Goal: Book appointment/travel/reservation

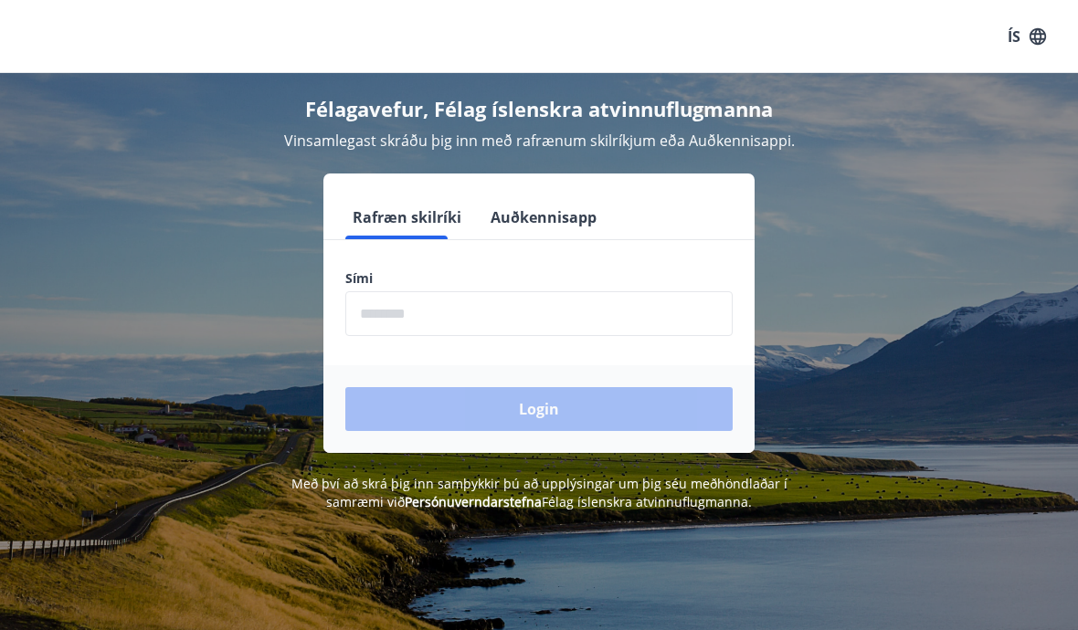
scroll to position [119, 0]
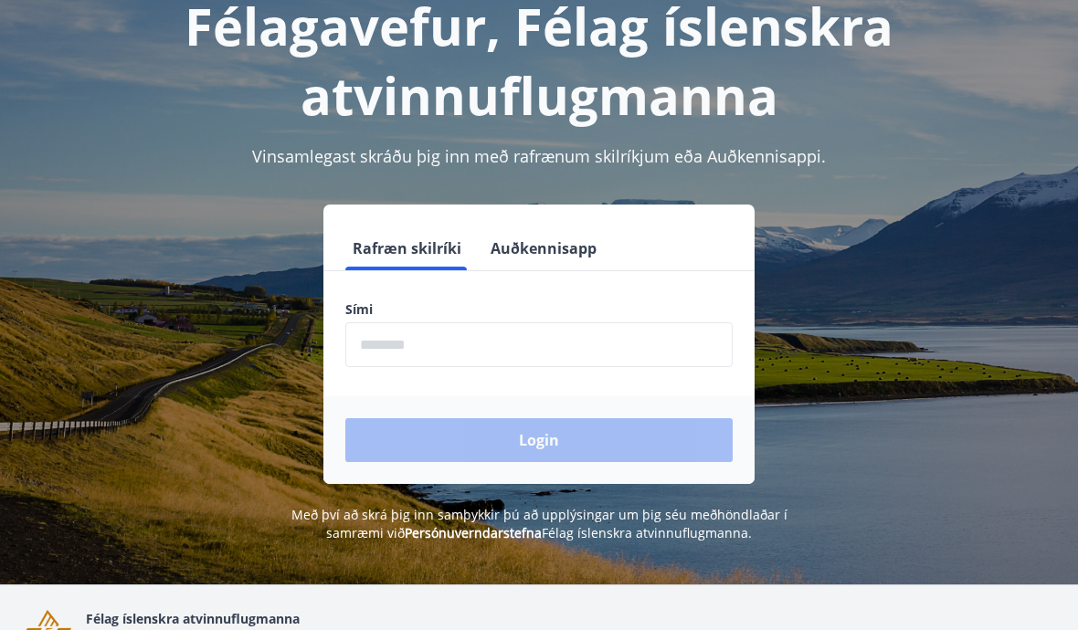
click at [386, 340] on input "phone" at bounding box center [538, 344] width 387 height 45
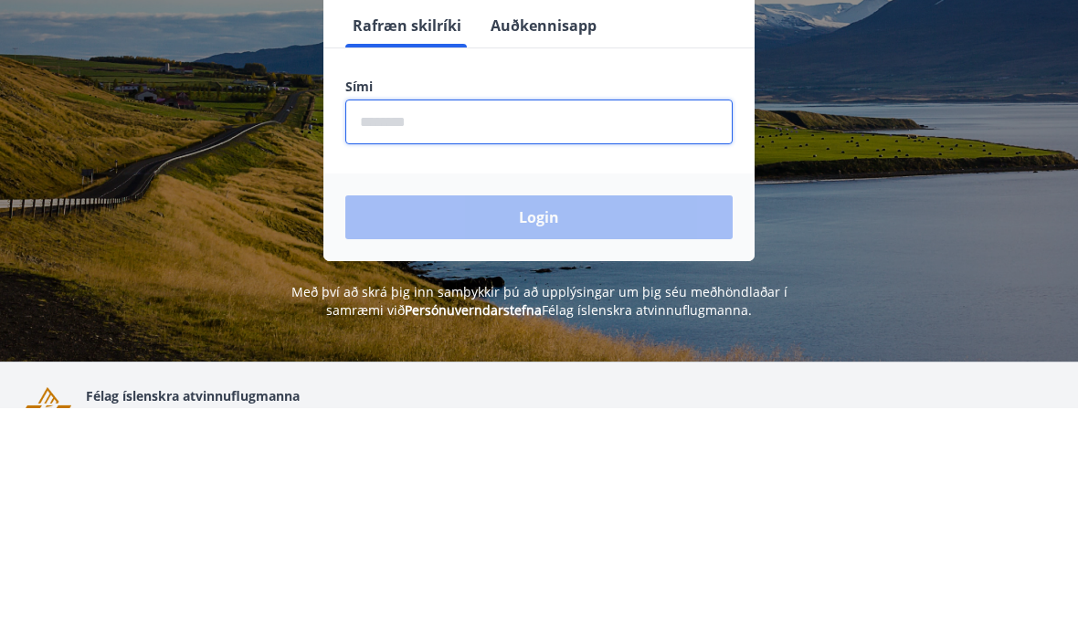
type input "********"
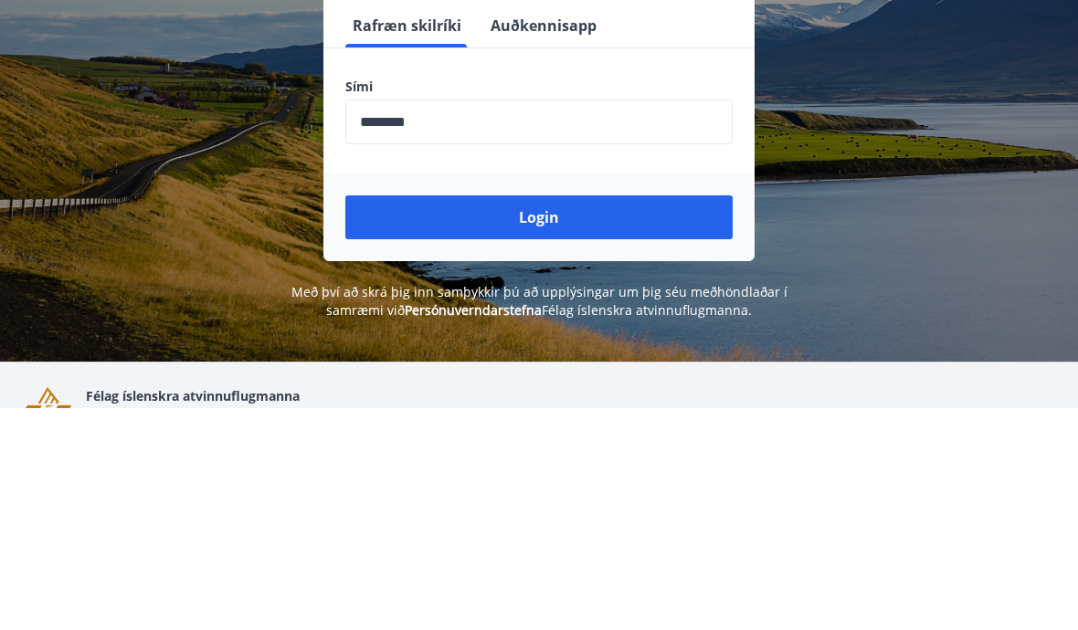
scroll to position [306, 0]
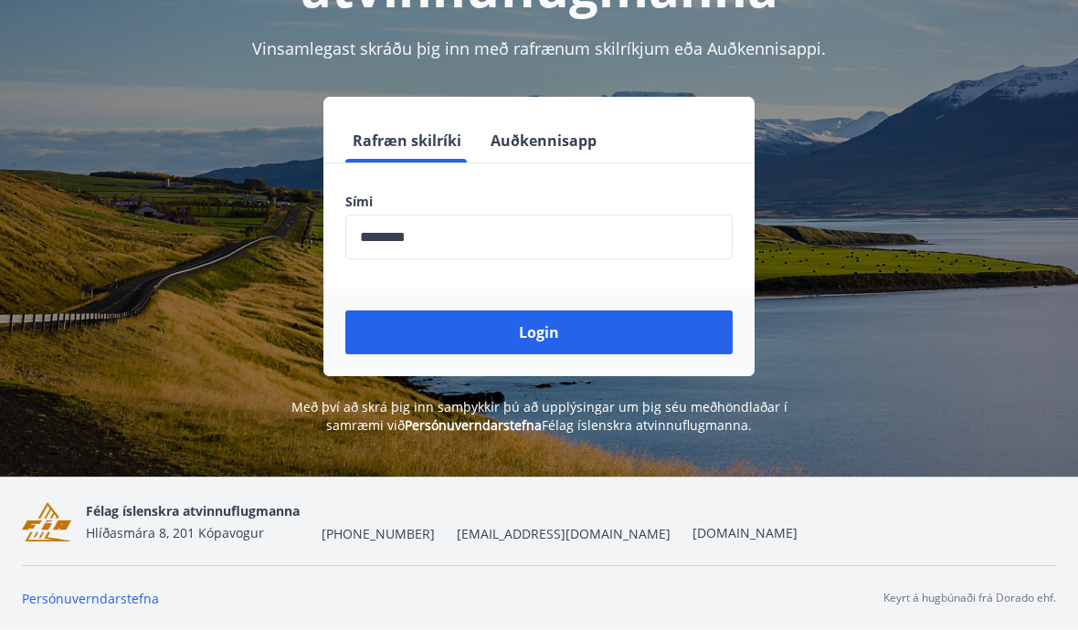
click at [402, 310] on button "Login" at bounding box center [538, 332] width 387 height 44
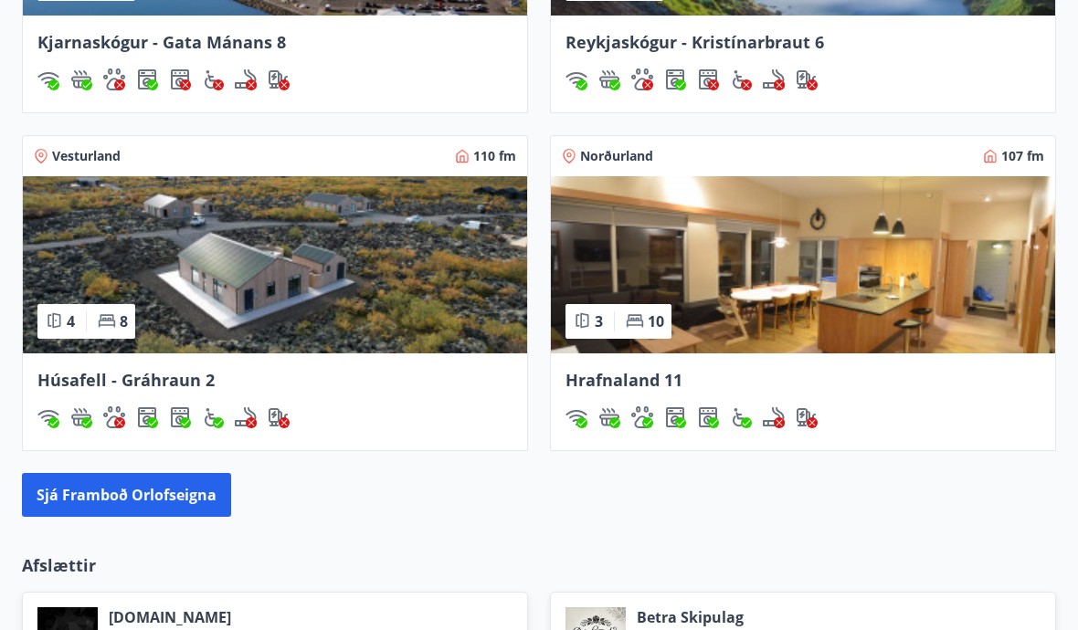
scroll to position [1570, 0]
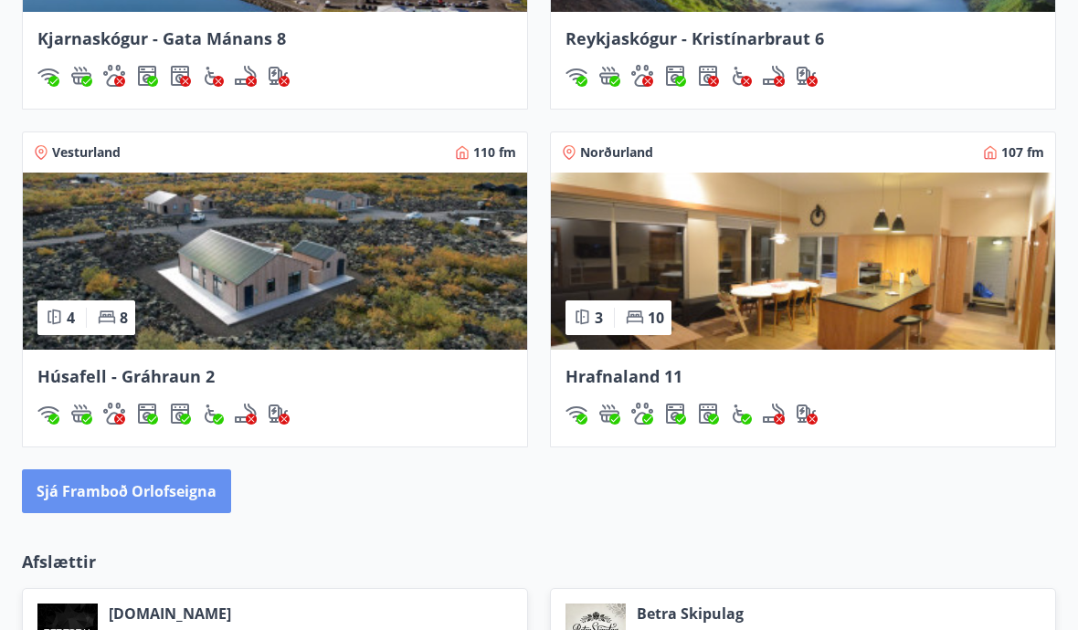
click at [105, 501] on button "Sjá framboð orlofseigna" at bounding box center [126, 491] width 209 height 44
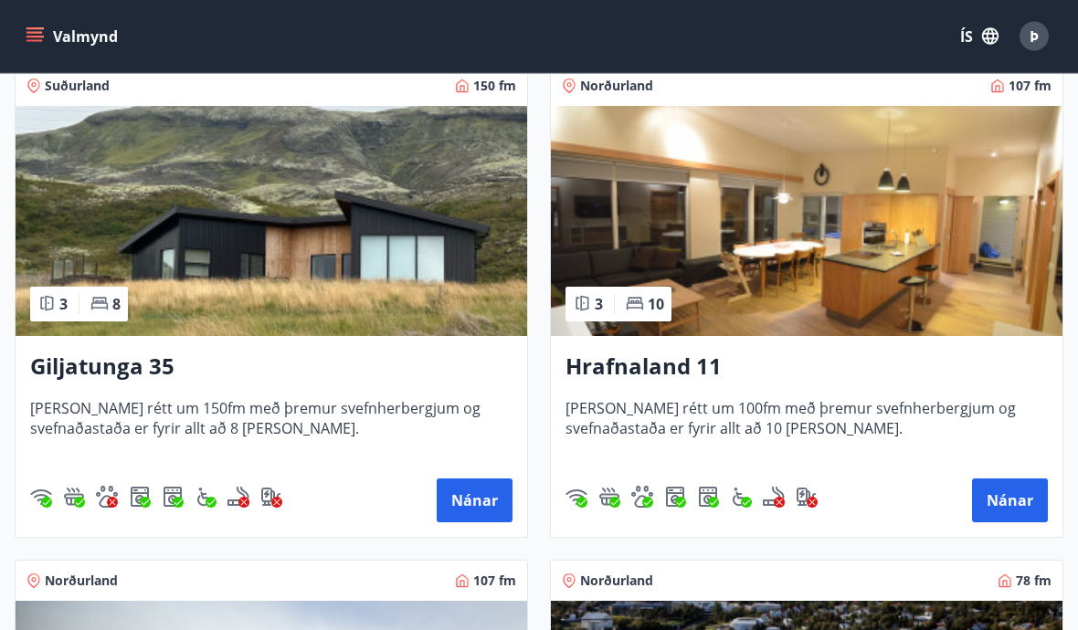
scroll to position [341, 0]
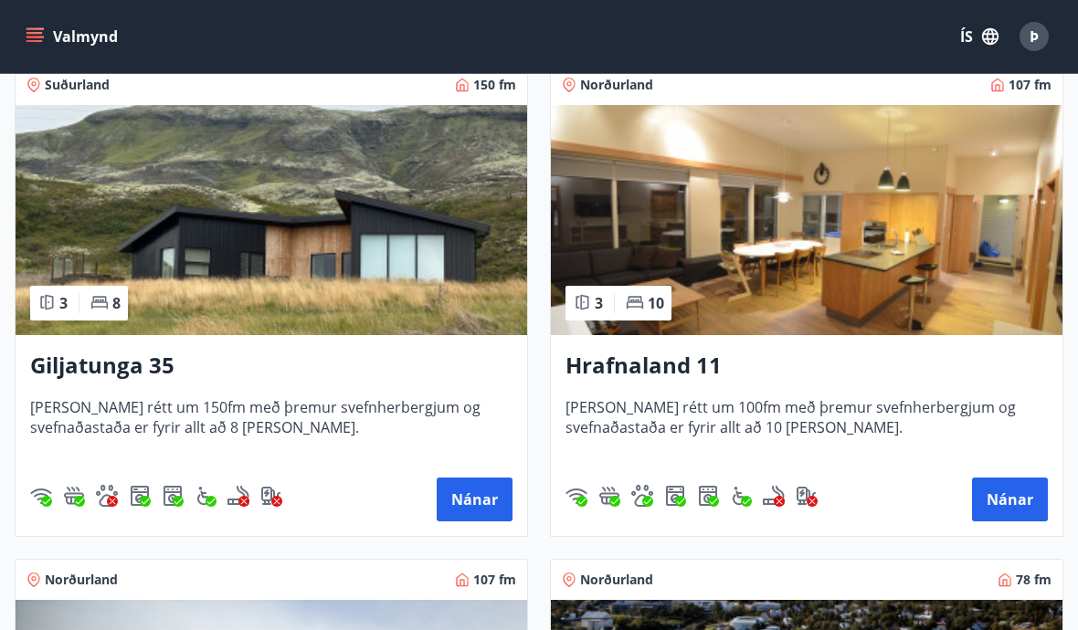
click at [467, 503] on button "Nánar" at bounding box center [475, 500] width 76 height 44
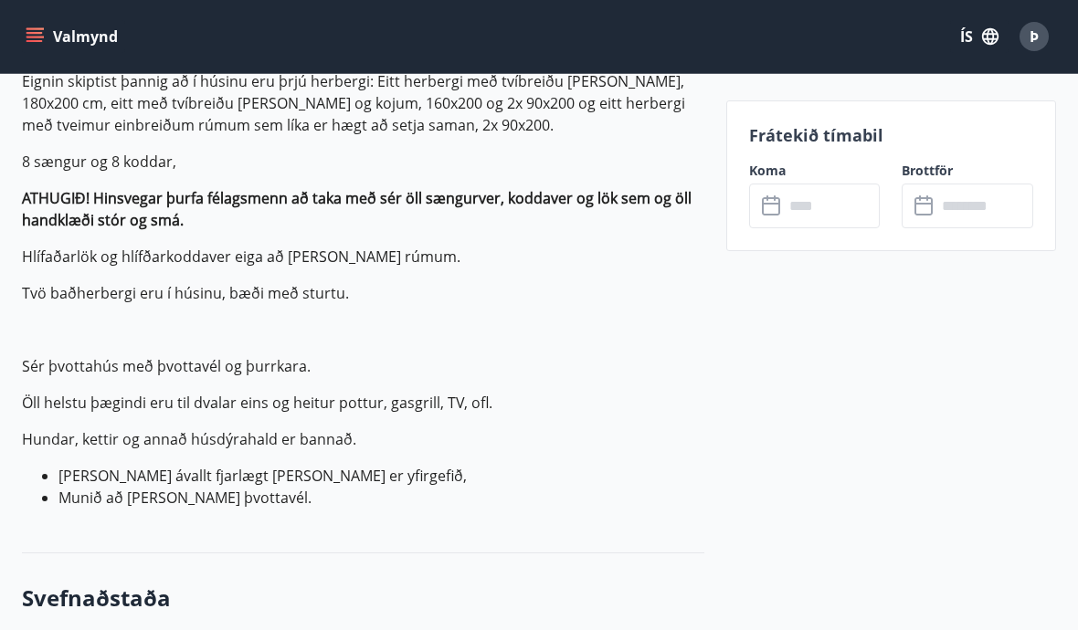
scroll to position [721, 0]
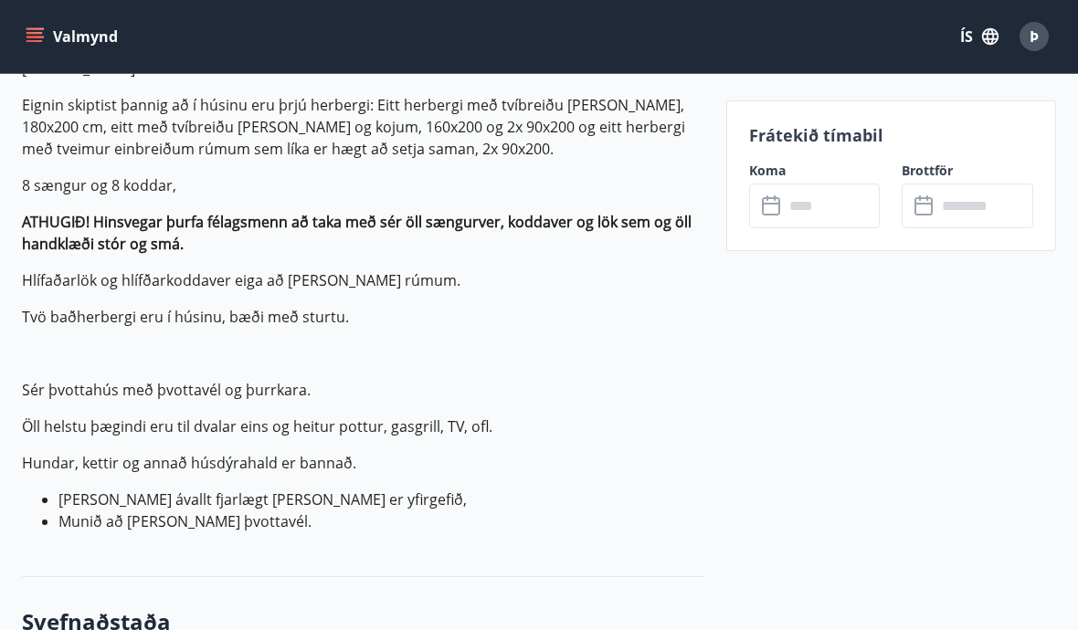
click at [841, 205] on input "text" at bounding box center [832, 206] width 97 height 45
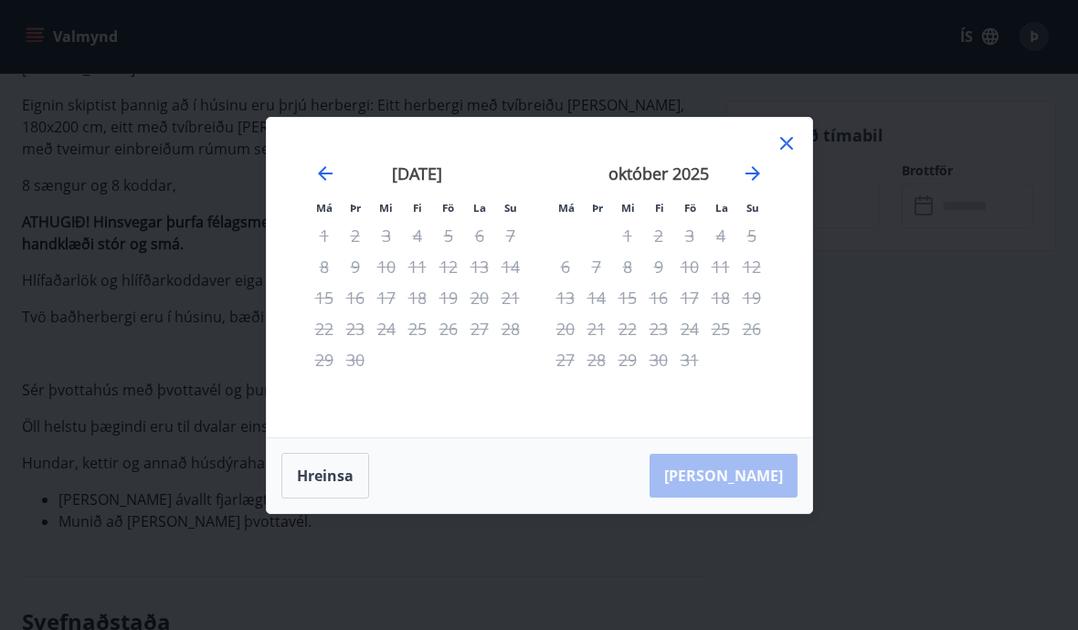
click at [755, 176] on icon "Move forward to switch to the next month." at bounding box center [752, 173] width 15 height 15
click at [754, 170] on icon "Move forward to switch to the next month." at bounding box center [752, 173] width 15 height 15
click at [323, 165] on icon "Move backward to switch to the previous month." at bounding box center [325, 174] width 22 height 22
click at [316, 176] on icon "Move backward to switch to the previous month." at bounding box center [325, 174] width 22 height 22
click at [321, 174] on icon "Move backward to switch to the previous month." at bounding box center [325, 173] width 15 height 15
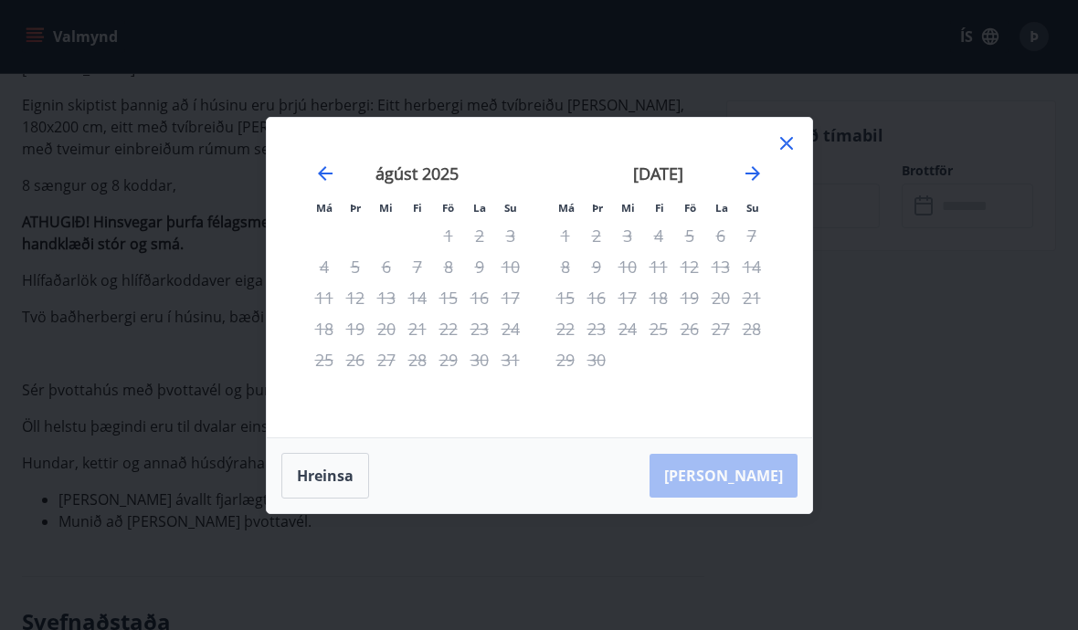
click at [773, 149] on div "[DATE] 1 2 3 4 5 6 7 8 9 10 11 12 13 14 15 16 17 18 19 20 21 22 23 24 25 26 27 …" at bounding box center [658, 290] width 241 height 300
click at [794, 137] on icon at bounding box center [786, 143] width 22 height 22
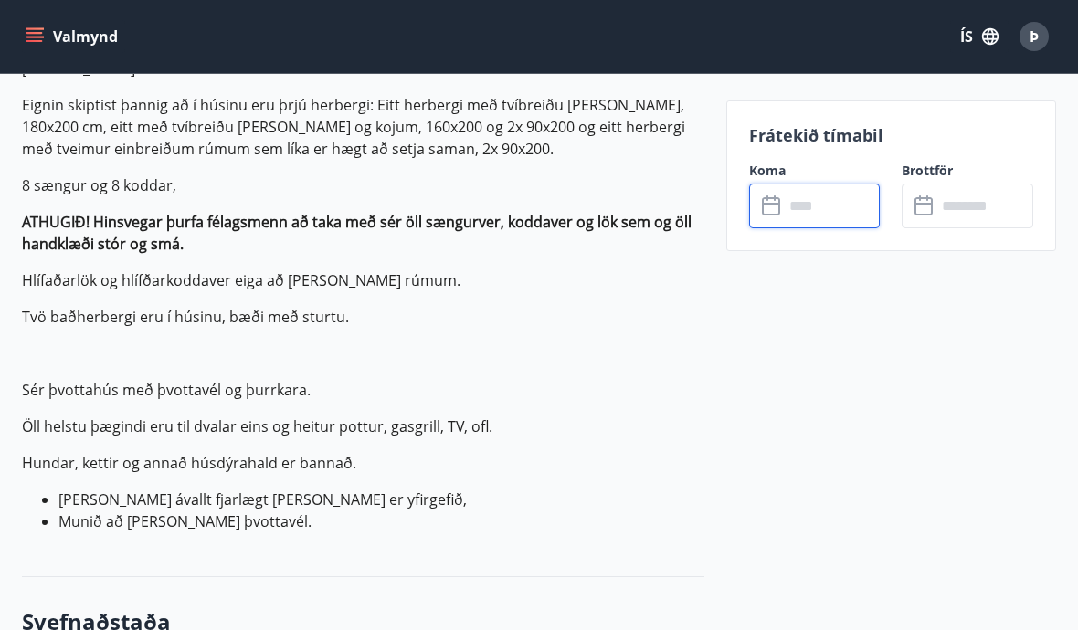
click at [774, 138] on p "Frátekið tímabil" at bounding box center [891, 135] width 284 height 24
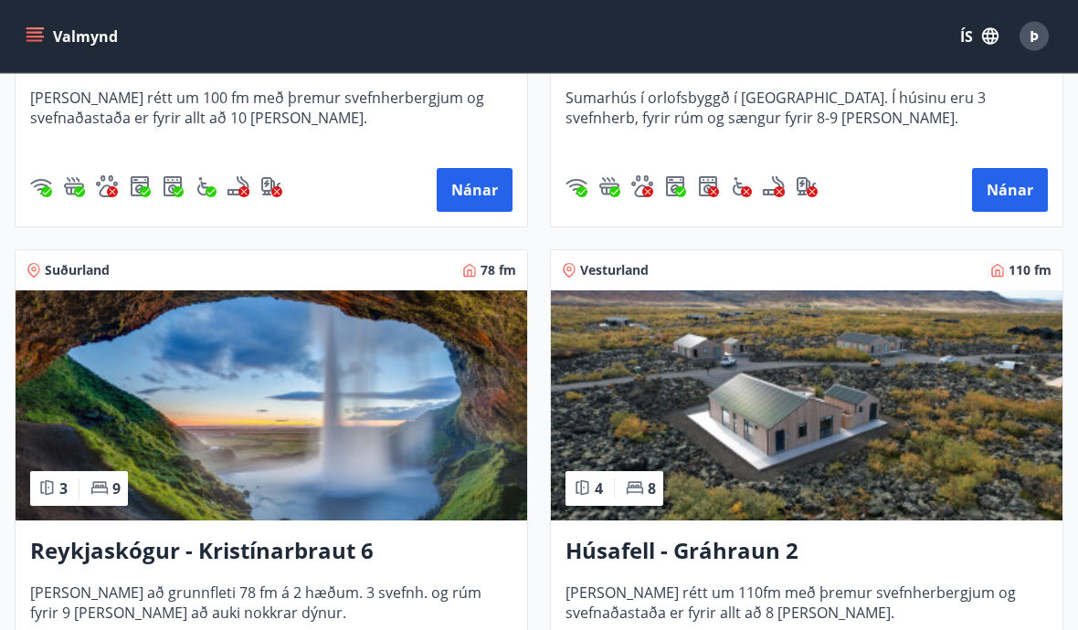
scroll to position [1145, 0]
click at [591, 547] on h3 "Húsafell - Gráhraun 2" at bounding box center [806, 551] width 482 height 33
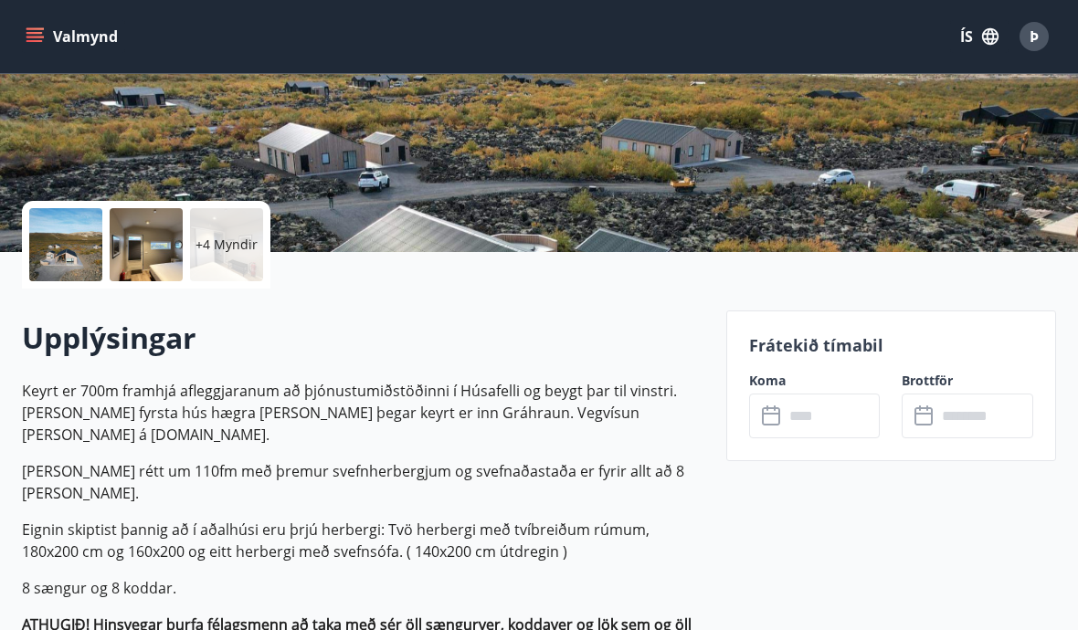
scroll to position [326, 0]
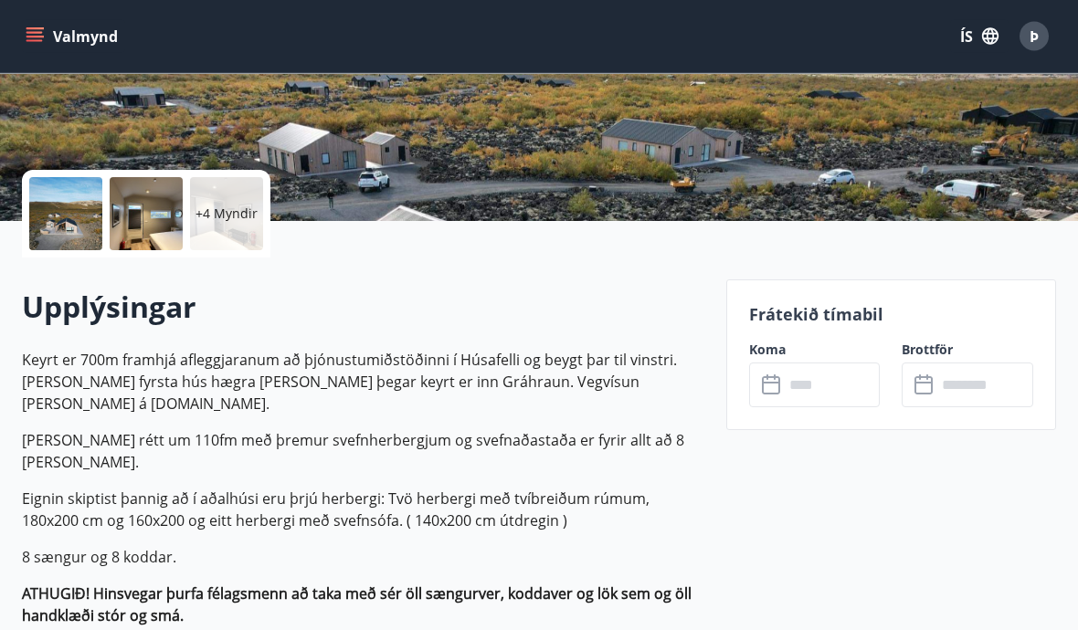
click at [774, 386] on icon at bounding box center [773, 386] width 22 height 22
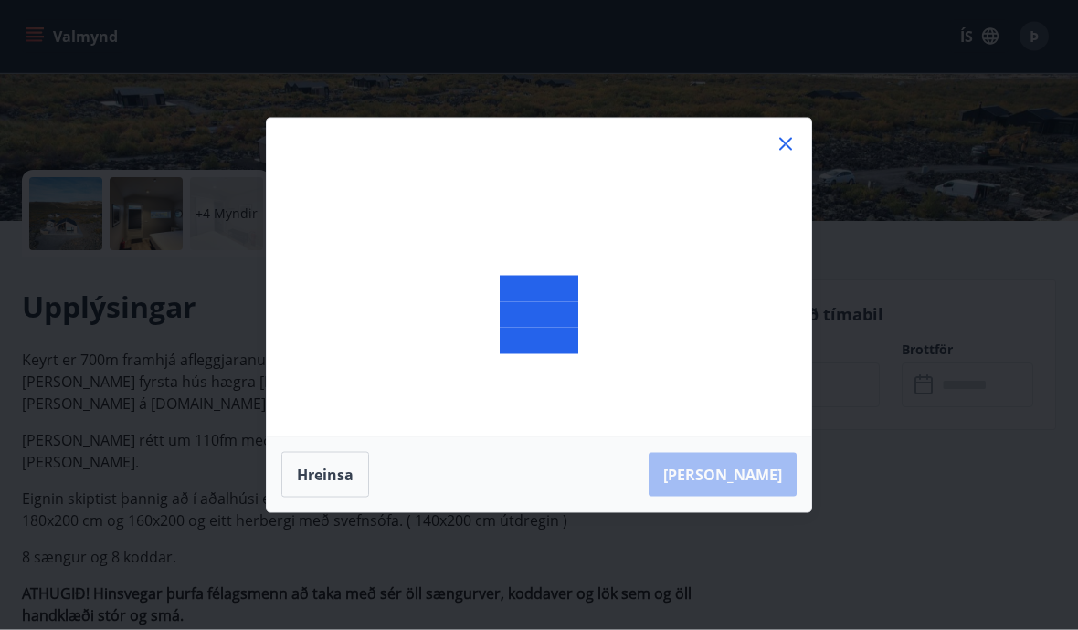
scroll to position [327, 0]
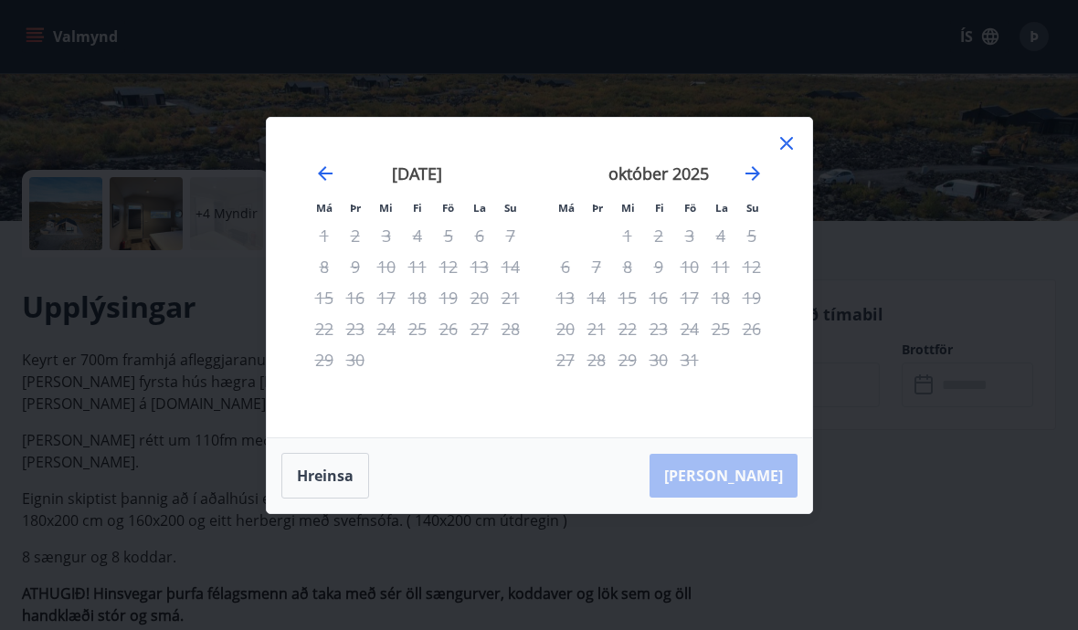
click at [791, 154] on icon at bounding box center [786, 143] width 22 height 22
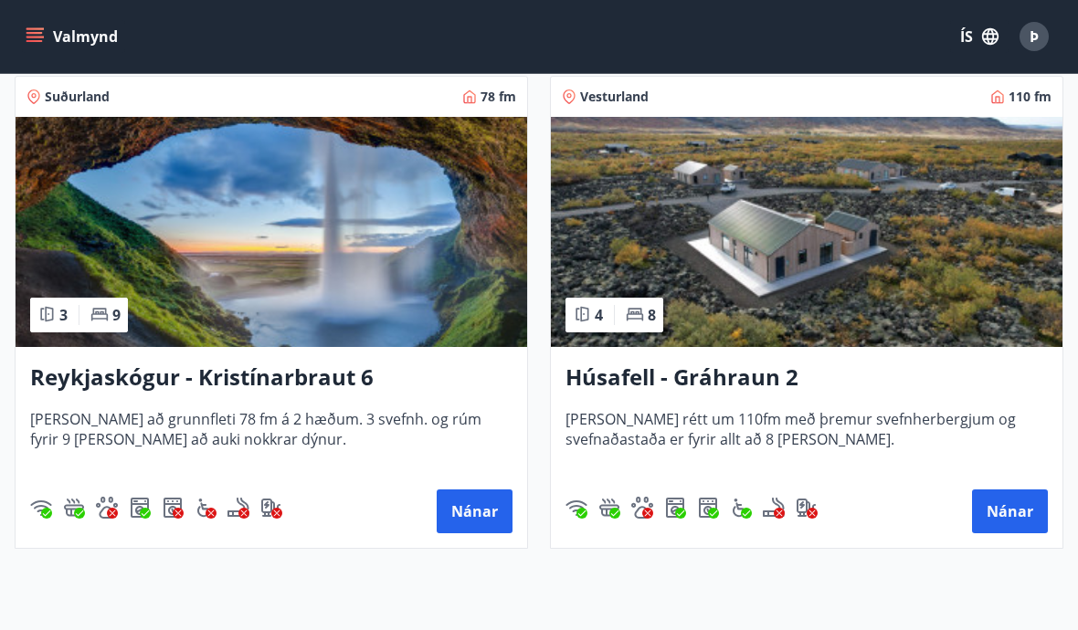
scroll to position [1321, 0]
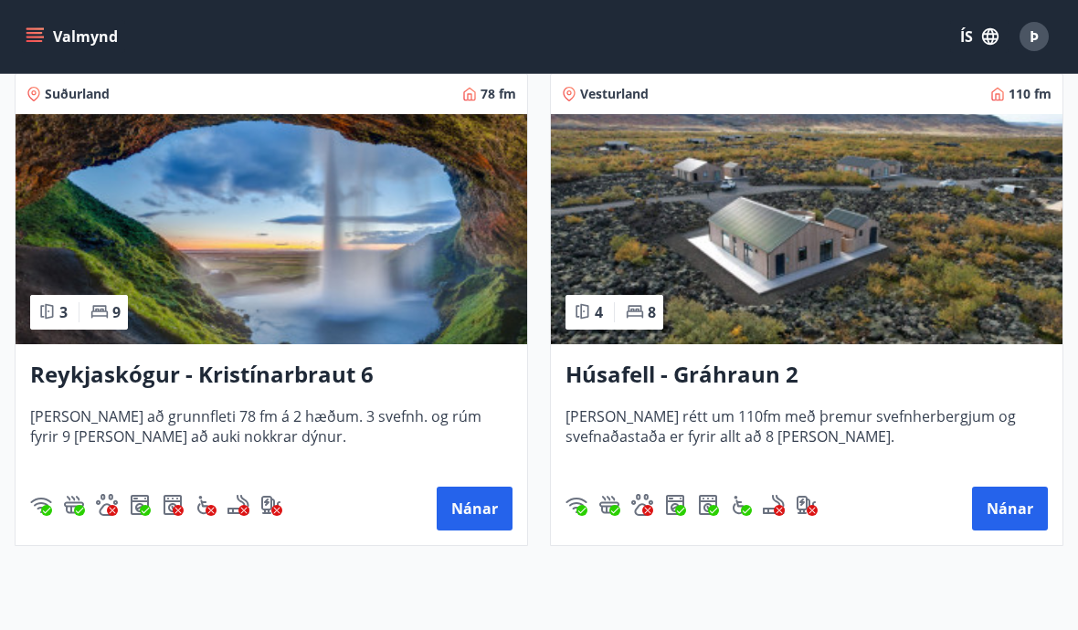
click at [92, 377] on h3 "Reykjaskógur - Kristínarbraut 6" at bounding box center [271, 375] width 482 height 33
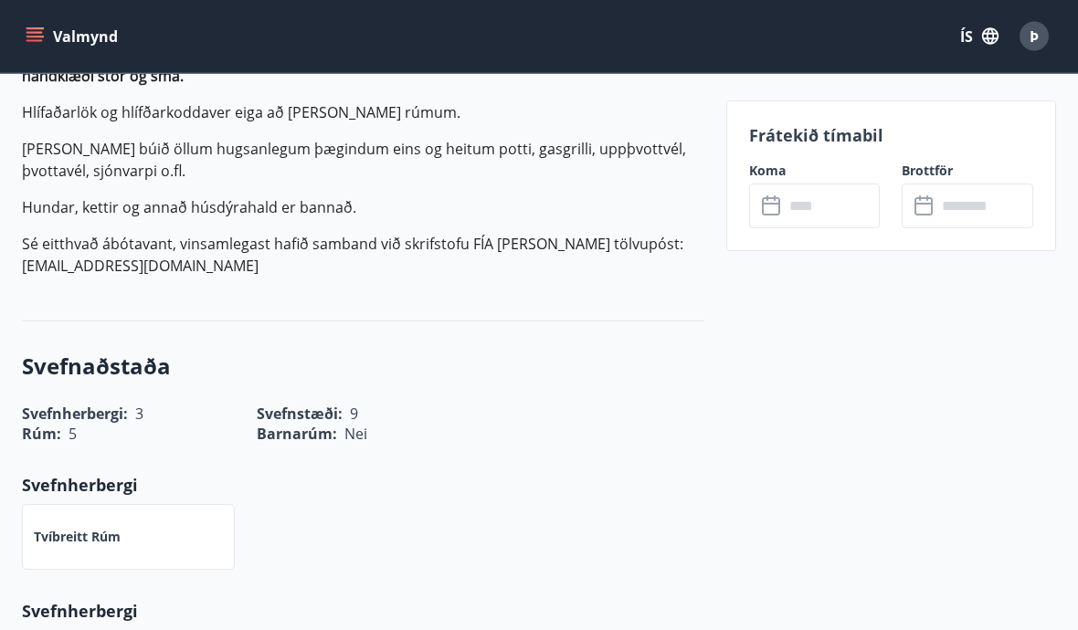
click at [829, 212] on input "text" at bounding box center [832, 206] width 97 height 45
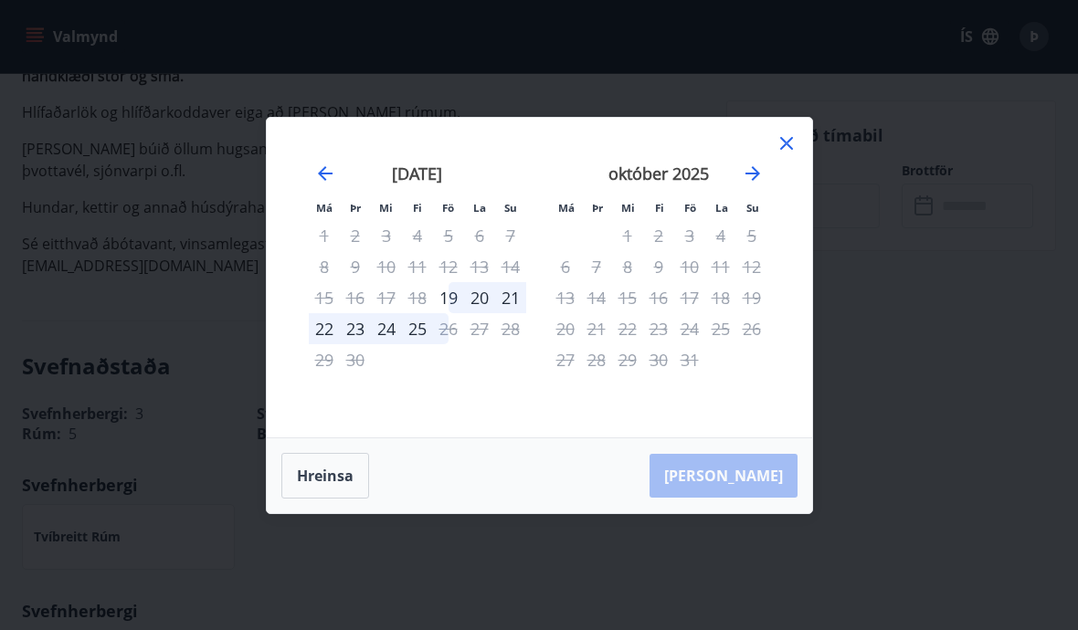
click at [795, 154] on icon at bounding box center [786, 143] width 22 height 22
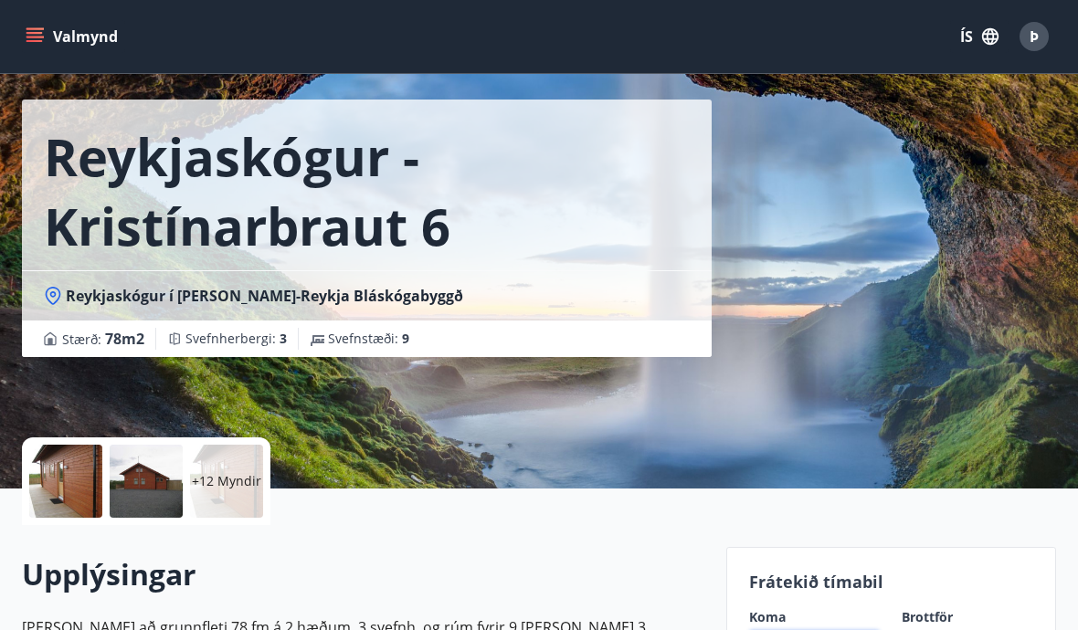
scroll to position [0, 0]
